Goal: Navigation & Orientation: Find specific page/section

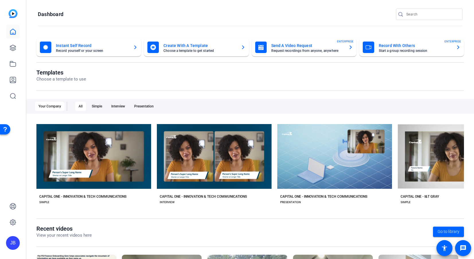
scroll to position [71, 0]
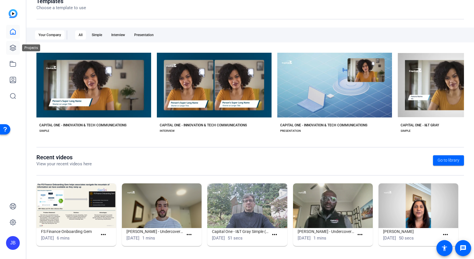
click at [12, 54] on link at bounding box center [13, 48] width 14 height 14
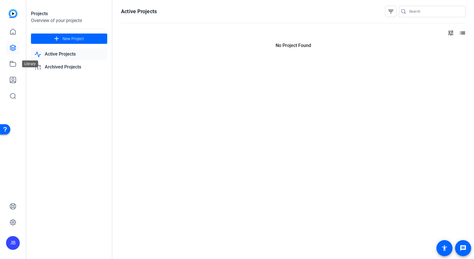
scroll to position [0, 0]
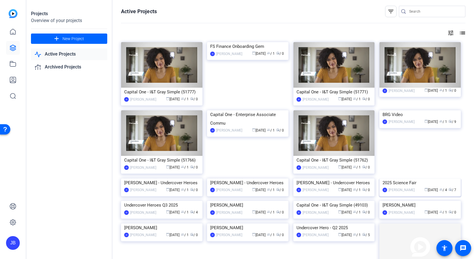
click at [398, 179] on img at bounding box center [419, 179] width 81 height 0
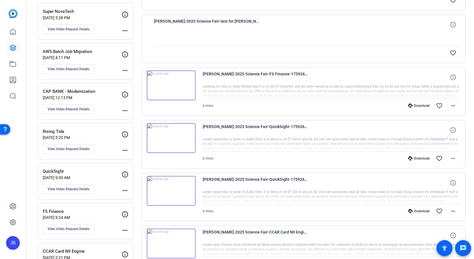
scroll to position [169, 0]
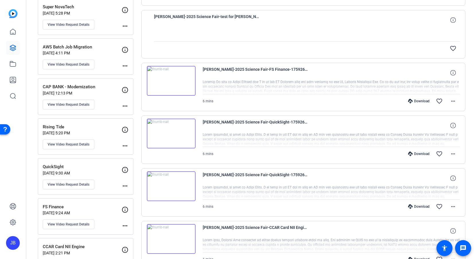
click at [178, 143] on img at bounding box center [171, 134] width 49 height 30
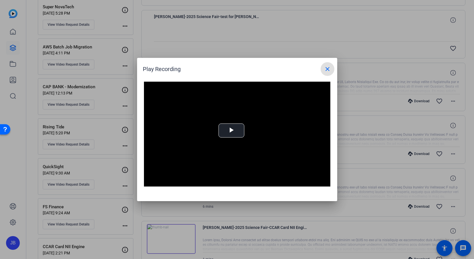
click at [387, 135] on div at bounding box center [237, 129] width 474 height 259
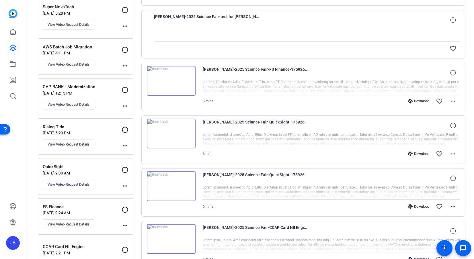
click at [222, 123] on span "[PERSON_NAME]-2025 Science Fair-QuickSight-1759263406424-screen" at bounding box center [256, 126] width 106 height 14
click at [177, 125] on img at bounding box center [171, 134] width 49 height 30
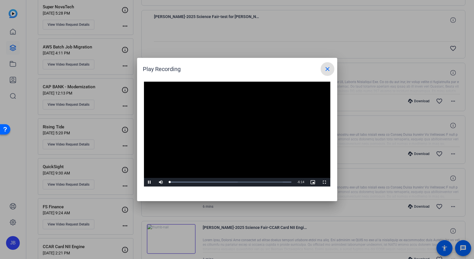
click at [364, 131] on div at bounding box center [237, 129] width 474 height 259
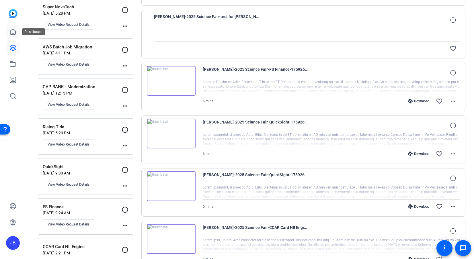
click at [19, 34] on link at bounding box center [13, 32] width 14 height 14
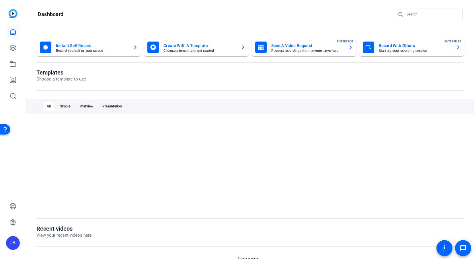
scroll to position [0, 0]
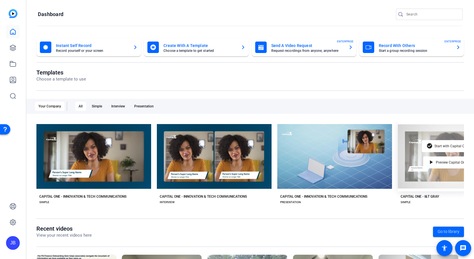
click at [409, 164] on div "check_circle Start with Capital One - I&T Gray play_arrow Preview Capital One -…" at bounding box center [455, 157] width 115 height 70
click at [436, 148] on span "Start with Capital One - I&T Gray" at bounding box center [458, 146] width 49 height 3
